Goal: Information Seeking & Learning: Learn about a topic

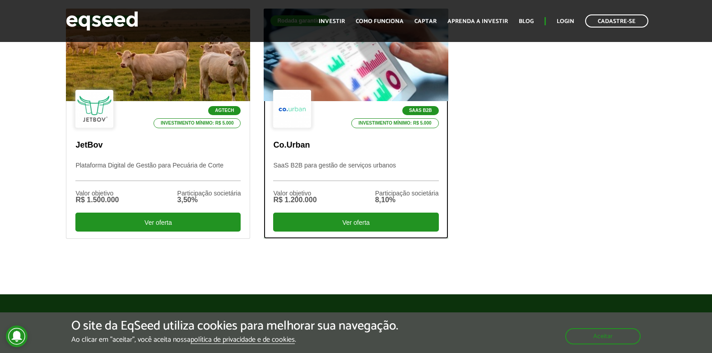
click at [347, 78] on div at bounding box center [355, 55] width 221 height 111
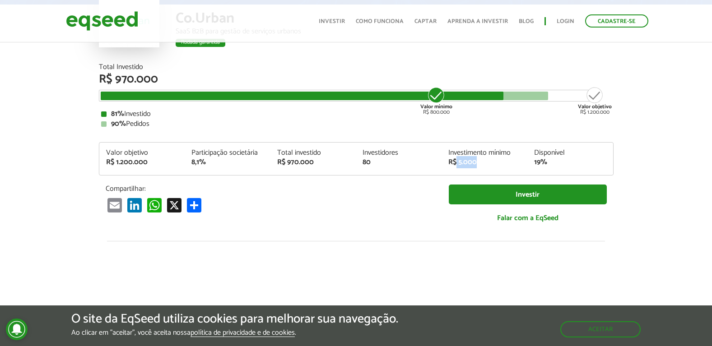
drag, startPoint x: 480, startPoint y: 162, endPoint x: 457, endPoint y: 165, distance: 23.2
click at [457, 165] on div "R$ 5.000" at bounding box center [484, 162] width 72 height 7
drag, startPoint x: 457, startPoint y: 165, endPoint x: 385, endPoint y: 211, distance: 85.5
click at [385, 211] on div "Email LinkedIn WhatsApp X Compartilhar" at bounding box center [270, 205] width 329 height 15
drag, startPoint x: 449, startPoint y: 161, endPoint x: 439, endPoint y: 165, distance: 10.3
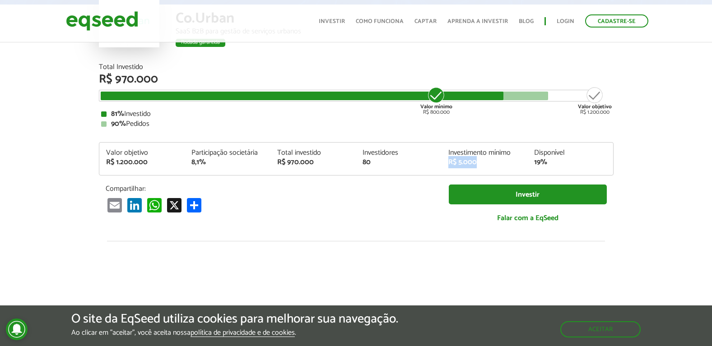
click at [439, 165] on div "Valor objetivo R$ 1.200.000 Participação societária 8,1% Total investido R$ 970…" at bounding box center [356, 162] width 514 height 26
drag, startPoint x: 439, startPoint y: 165, endPoint x: 436, endPoint y: 190, distance: 25.4
click at [436, 190] on div "Compartilhar: Email LinkedIn WhatsApp X Compartilhar" at bounding box center [270, 199] width 343 height 28
drag, startPoint x: 379, startPoint y: 160, endPoint x: 361, endPoint y: 160, distance: 17.6
click at [361, 160] on div "Investidores 80" at bounding box center [399, 157] width 86 height 17
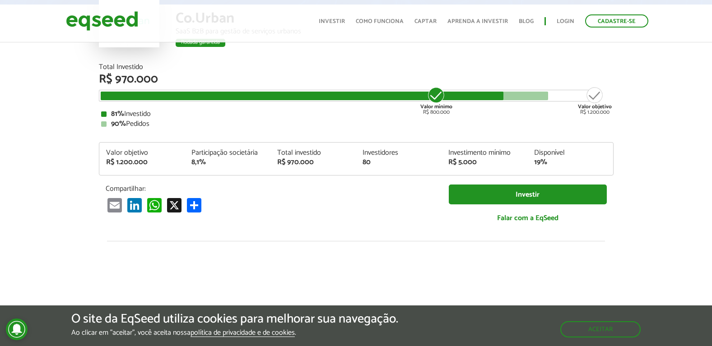
drag, startPoint x: 361, startPoint y: 160, endPoint x: 369, endPoint y: 208, distance: 48.4
click at [369, 208] on div "Email LinkedIn WhatsApp X Compartilhar" at bounding box center [270, 205] width 329 height 15
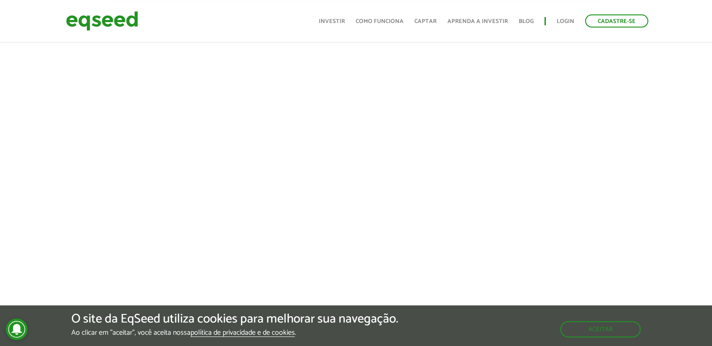
scroll to position [316, 0]
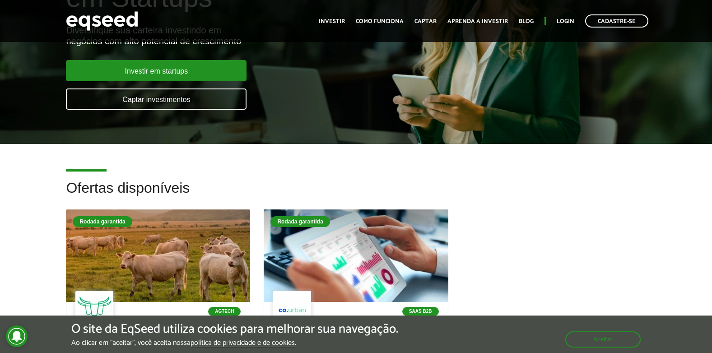
scroll to position [181, 0]
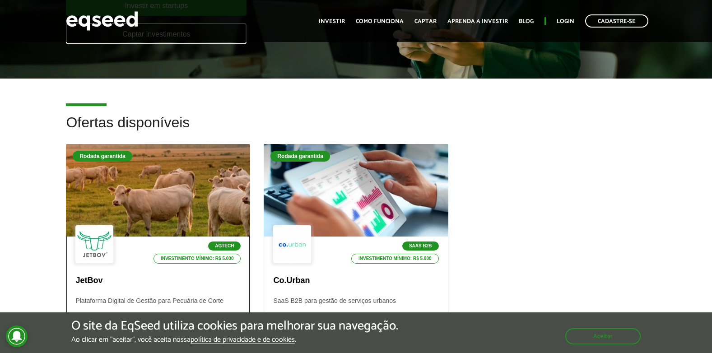
click at [186, 213] on div at bounding box center [158, 190] width 221 height 111
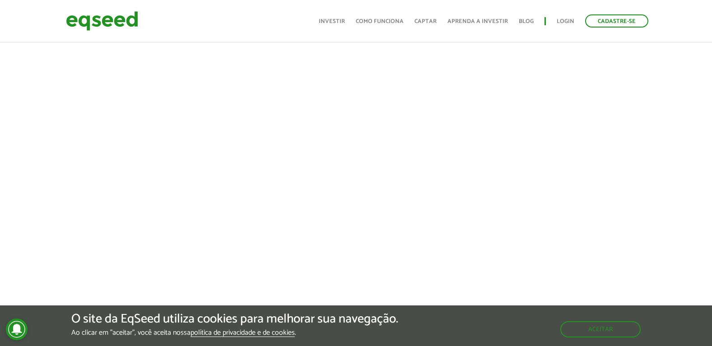
scroll to position [271, 0]
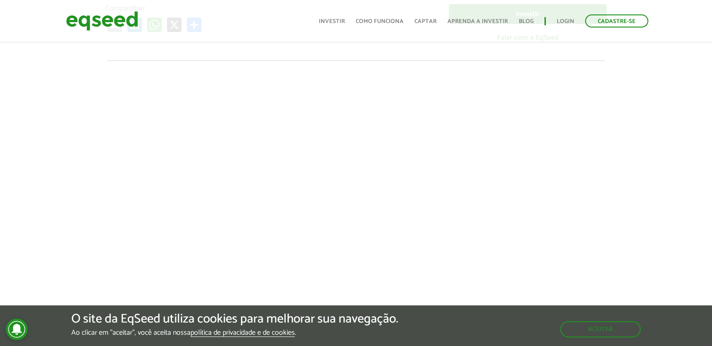
drag, startPoint x: 195, startPoint y: 203, endPoint x: 355, endPoint y: 227, distance: 162.6
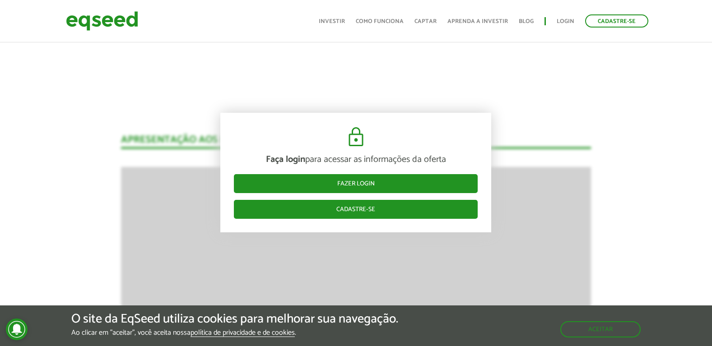
scroll to position [1173, 0]
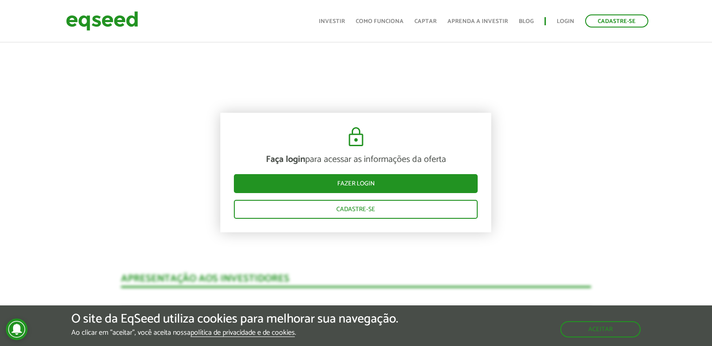
scroll to position [993, 0]
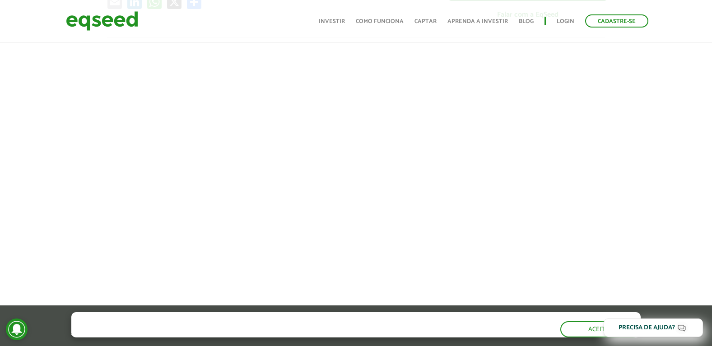
scroll to position [361, 0]
